Goal: Find specific page/section: Find specific page/section

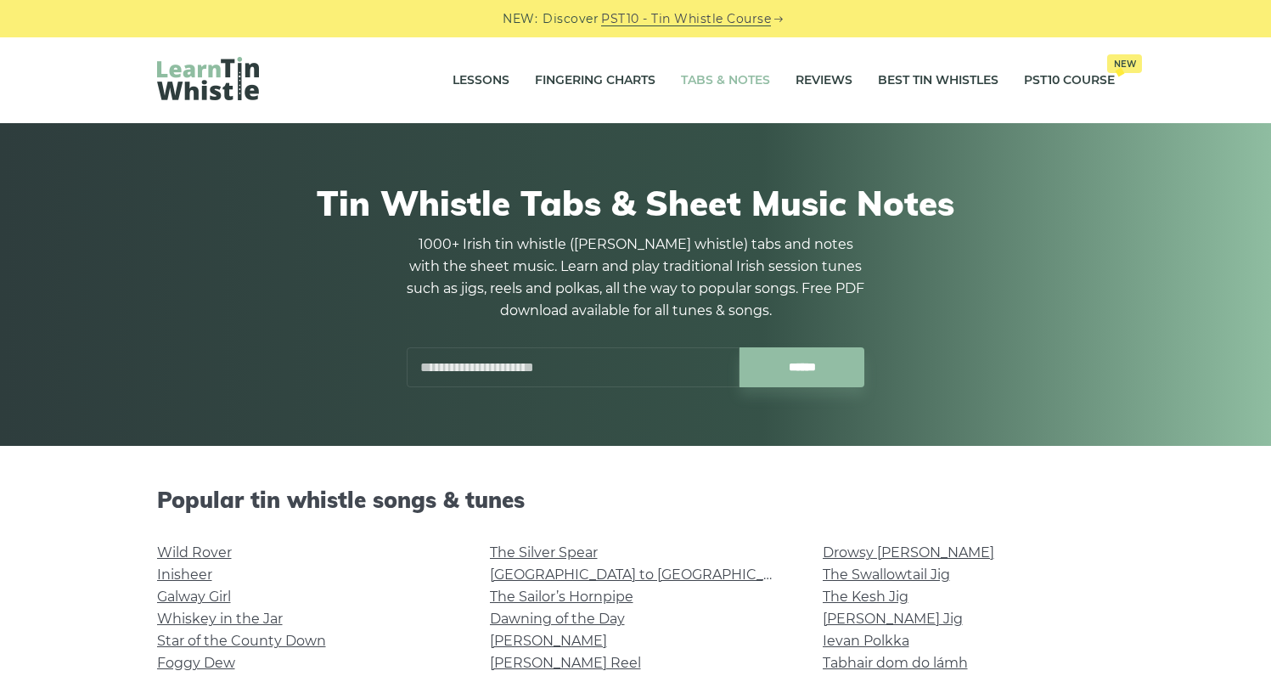
click at [555, 373] on input "text" at bounding box center [573, 367] width 333 height 40
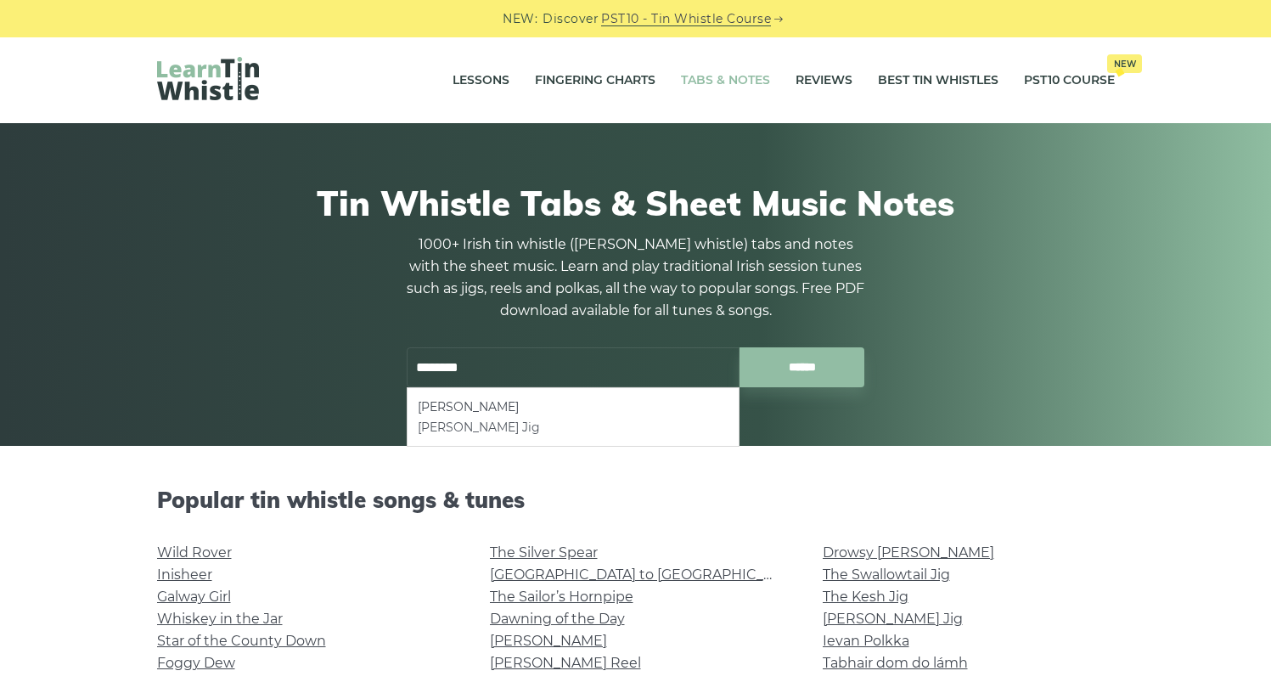
click at [507, 430] on li "[PERSON_NAME] Jig" at bounding box center [573, 427] width 311 height 20
type input "**********"
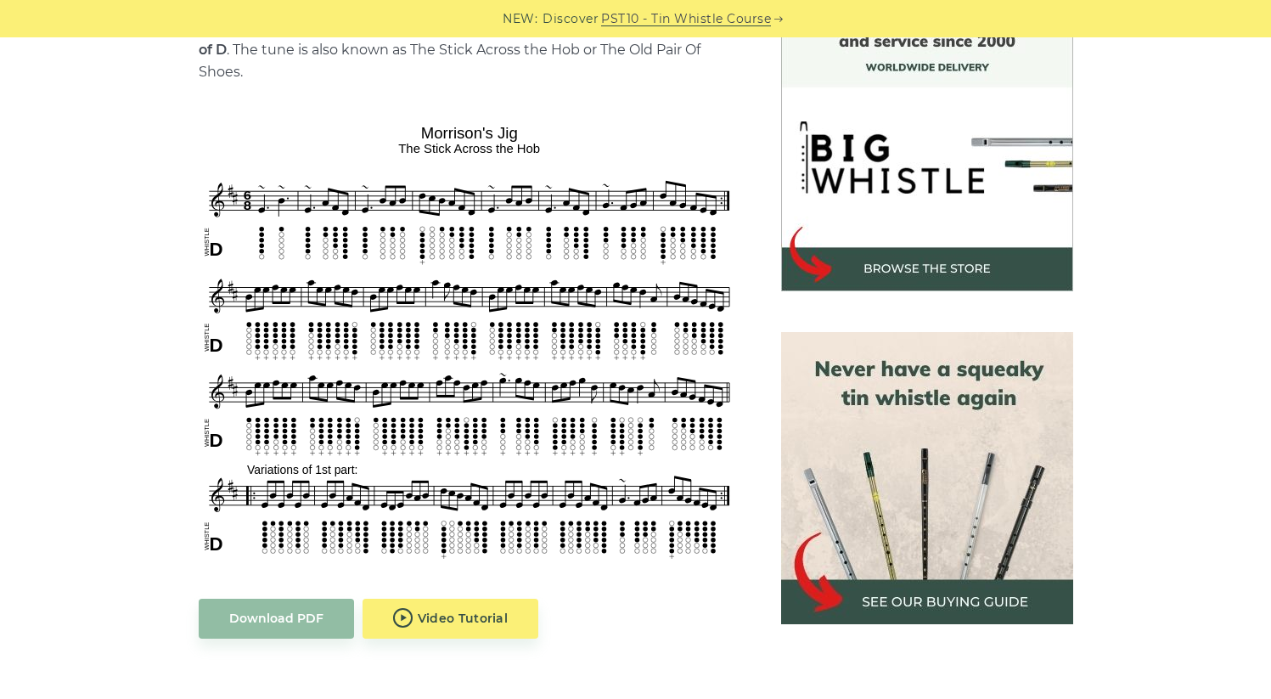
scroll to position [514, 0]
